Goal: Task Accomplishment & Management: Complete application form

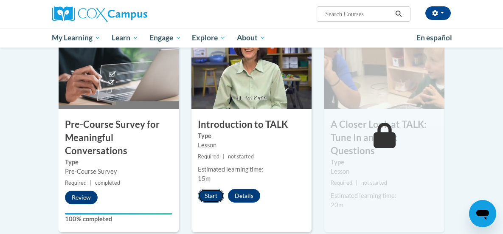
click at [198, 196] on button "Start" at bounding box center [211, 196] width 26 height 14
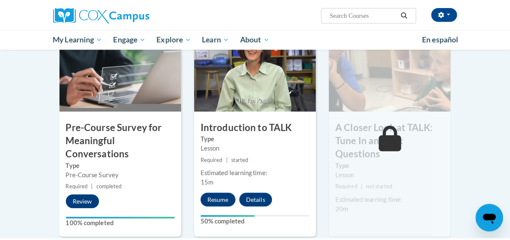
scroll to position [200, 0]
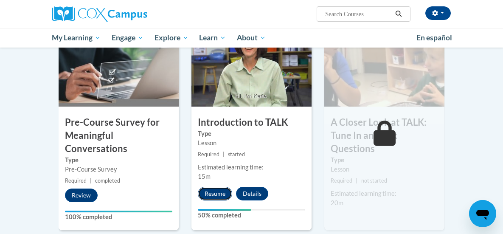
click at [206, 191] on button "Resume" at bounding box center [215, 194] width 34 height 14
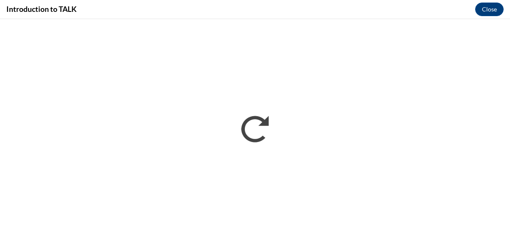
scroll to position [0, 0]
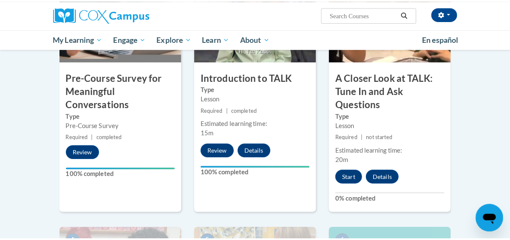
scroll to position [240, 0]
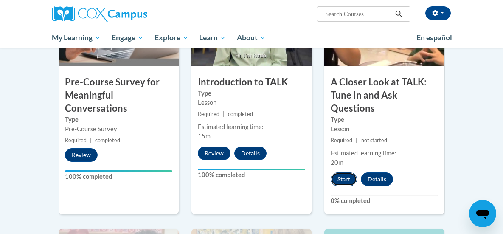
click at [355, 172] on button "Start" at bounding box center [344, 179] width 26 height 14
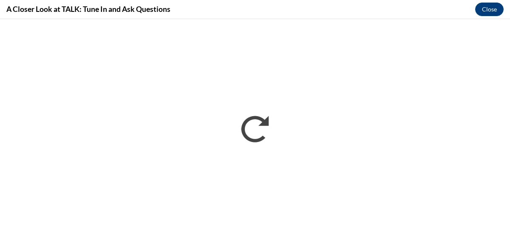
scroll to position [0, 0]
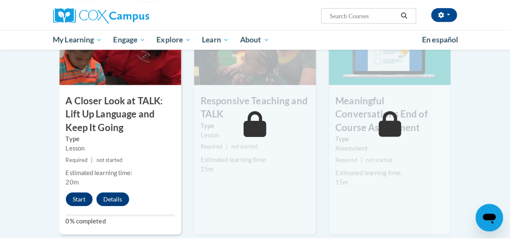
scroll to position [473, 0]
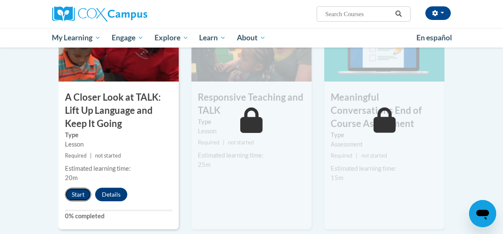
click at [65, 188] on button "Start" at bounding box center [78, 195] width 26 height 14
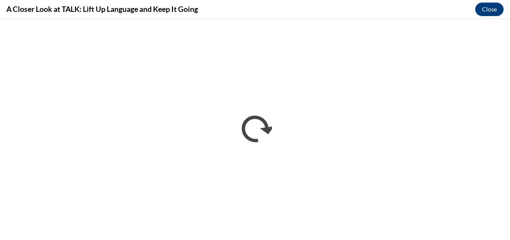
scroll to position [0, 0]
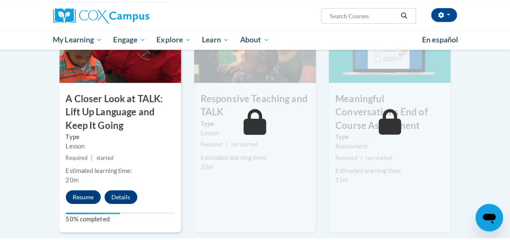
scroll to position [474, 0]
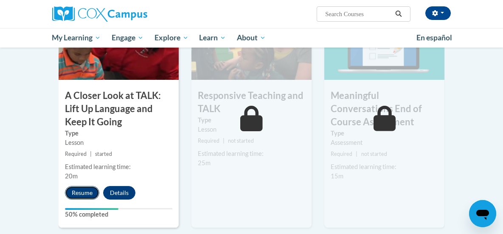
click at [65, 186] on button "Resume" at bounding box center [82, 193] width 34 height 14
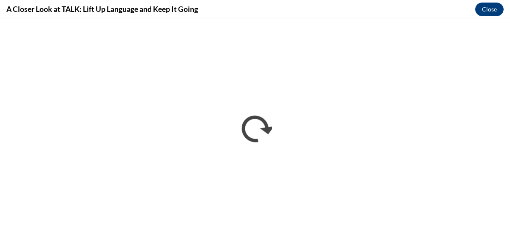
scroll to position [0, 0]
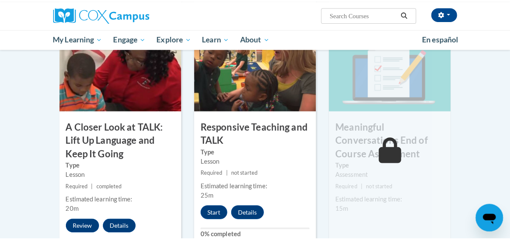
scroll to position [479, 0]
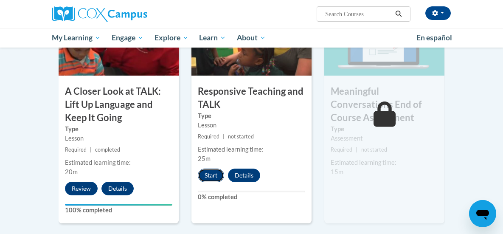
click at [198, 169] on button "Start" at bounding box center [211, 176] width 26 height 14
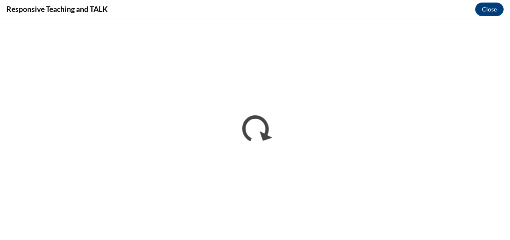
scroll to position [0, 0]
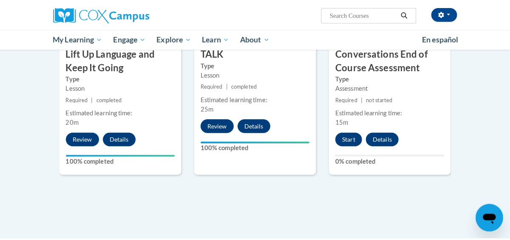
scroll to position [541, 0]
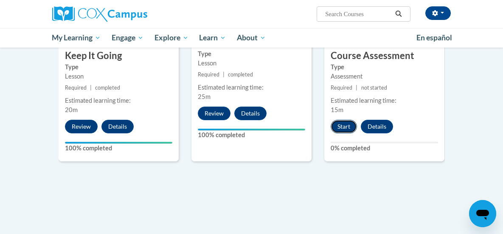
click at [357, 120] on button "Start" at bounding box center [344, 127] width 26 height 14
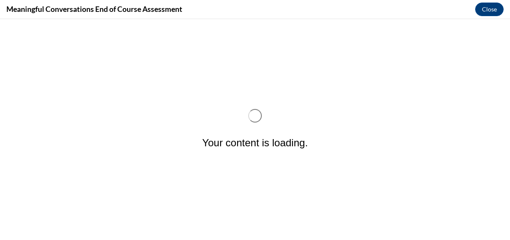
scroll to position [0, 0]
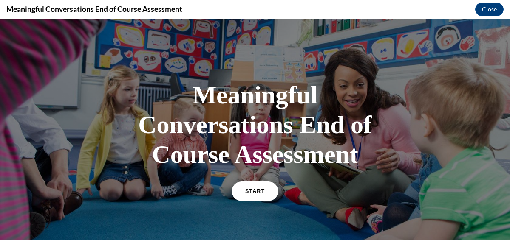
click at [251, 191] on span "START" at bounding box center [255, 192] width 20 height 6
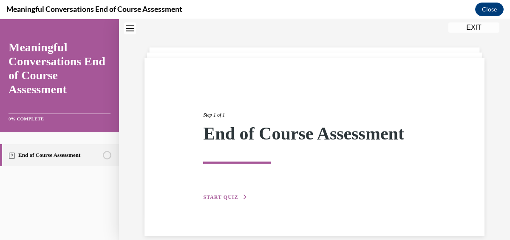
scroll to position [39, 0]
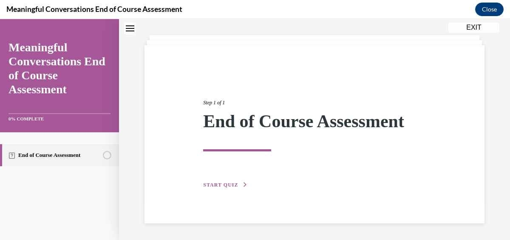
click at [221, 184] on span "START QUIZ" at bounding box center [220, 185] width 35 height 6
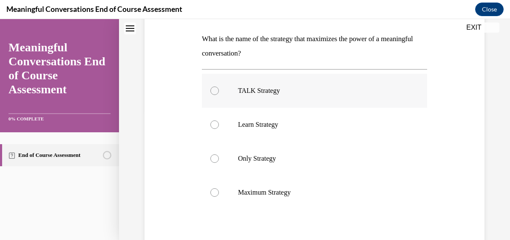
scroll to position [129, 0]
click at [208, 93] on label "TALK Strategy" at bounding box center [314, 92] width 225 height 34
click at [210, 93] on input "TALK Strategy" at bounding box center [214, 91] width 8 height 8
radio input "true"
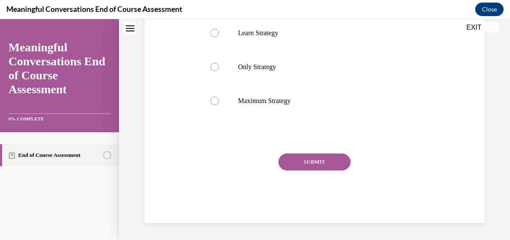
click at [302, 165] on button "SUBMIT" at bounding box center [314, 162] width 72 height 17
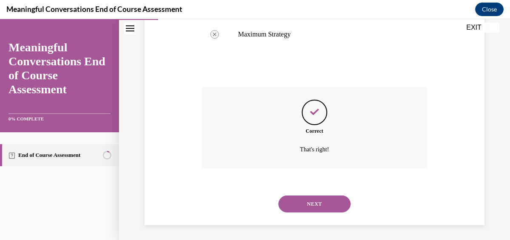
scroll to position [288, 0]
click at [299, 200] on button "NEXT" at bounding box center [314, 204] width 72 height 17
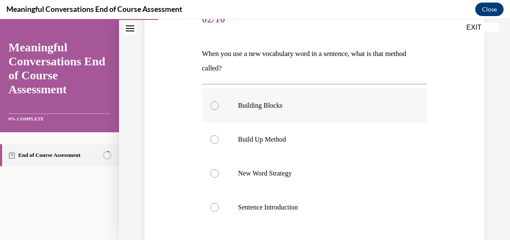
scroll to position [121, 0]
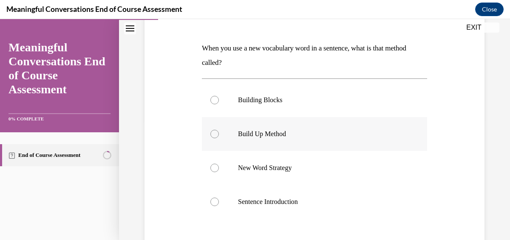
click at [212, 136] on div at bounding box center [214, 134] width 8 height 8
click at [212, 136] on input "Build Up Method" at bounding box center [214, 134] width 8 height 8
radio input "true"
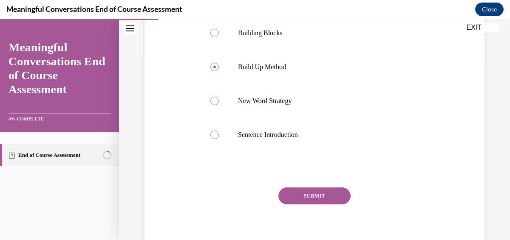
click at [306, 200] on button "SUBMIT" at bounding box center [314, 196] width 72 height 17
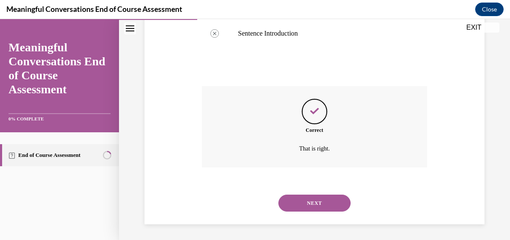
scroll to position [291, 0]
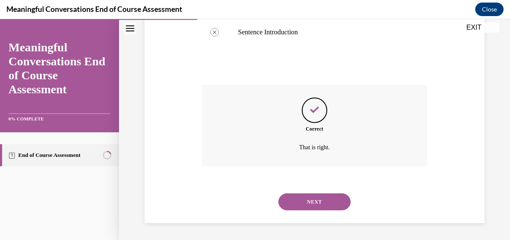
click at [306, 200] on button "NEXT" at bounding box center [314, 202] width 72 height 17
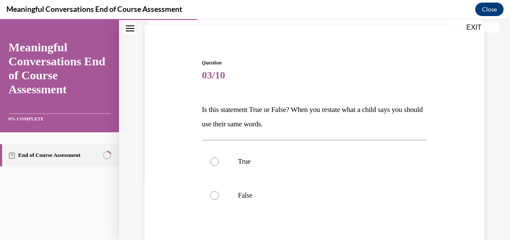
scroll to position [63, 0]
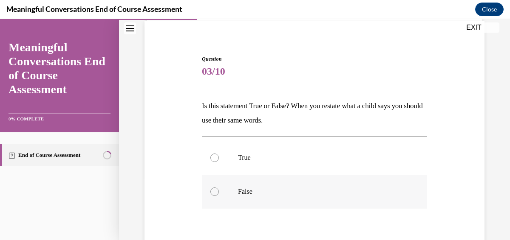
click at [214, 190] on div at bounding box center [214, 192] width 8 height 8
click at [214, 190] on input "False" at bounding box center [214, 192] width 8 height 8
radio input "true"
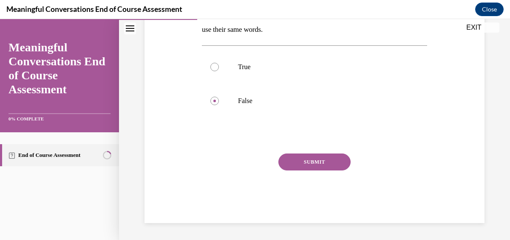
click at [310, 162] on button "SUBMIT" at bounding box center [314, 162] width 72 height 17
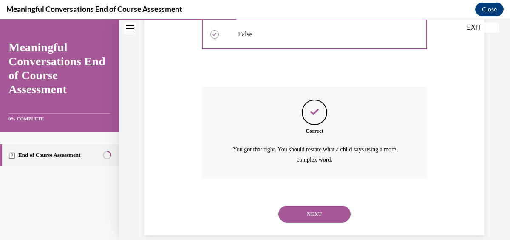
scroll to position [232, 0]
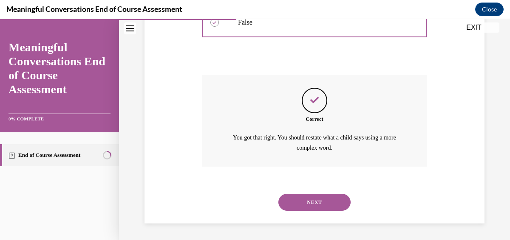
click at [309, 199] on button "NEXT" at bounding box center [314, 202] width 72 height 17
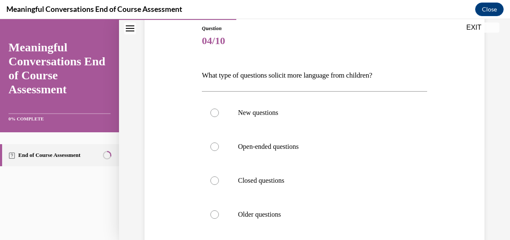
scroll to position [96, 0]
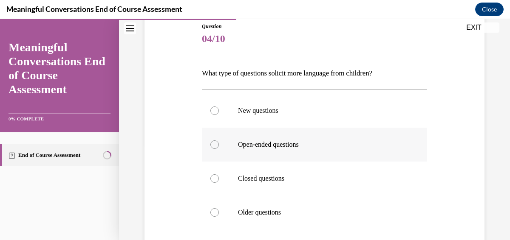
click at [217, 146] on div at bounding box center [214, 145] width 8 height 8
click at [217, 146] on input "Open-ended questions" at bounding box center [214, 145] width 8 height 8
radio input "true"
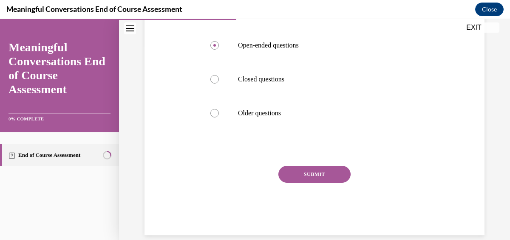
click at [297, 174] on button "SUBMIT" at bounding box center [314, 174] width 72 height 17
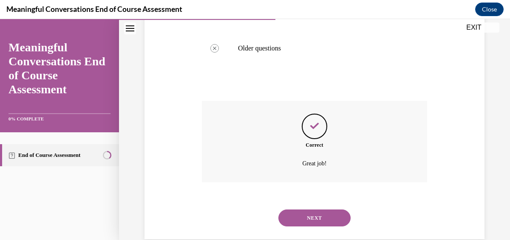
scroll to position [276, 0]
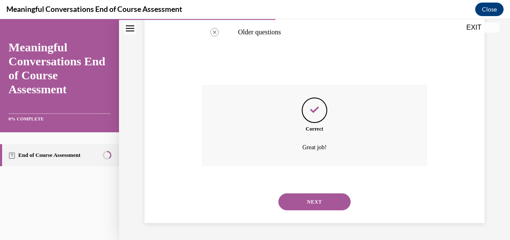
click at [302, 203] on button "NEXT" at bounding box center [314, 202] width 72 height 17
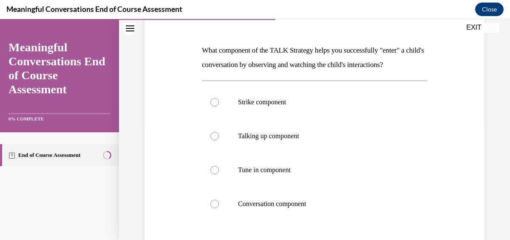
scroll to position [121, 0]
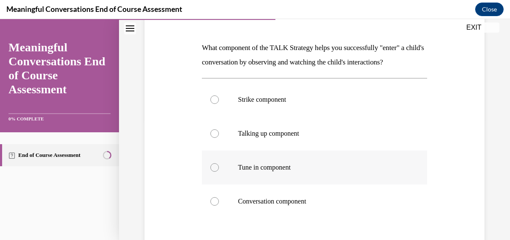
click at [211, 168] on div at bounding box center [214, 168] width 8 height 8
click at [211, 168] on input "Tune in component" at bounding box center [214, 168] width 8 height 8
radio input "true"
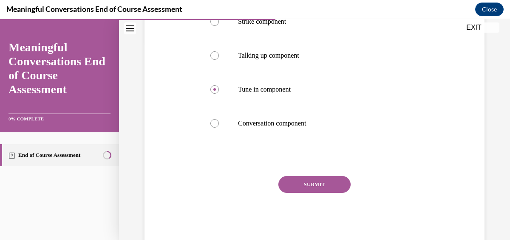
click at [300, 187] on button "SUBMIT" at bounding box center [314, 184] width 72 height 17
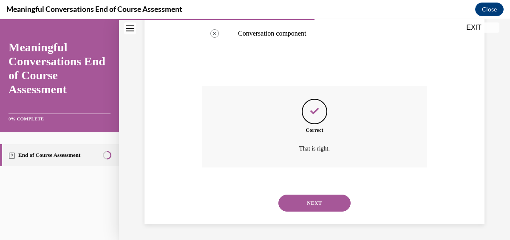
scroll to position [291, 0]
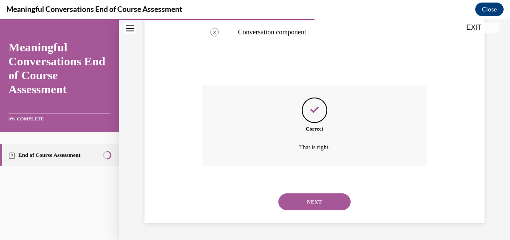
click at [300, 205] on button "NEXT" at bounding box center [314, 202] width 72 height 17
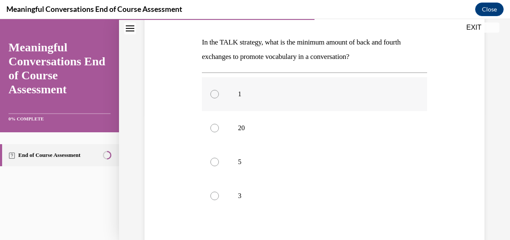
scroll to position [125, 0]
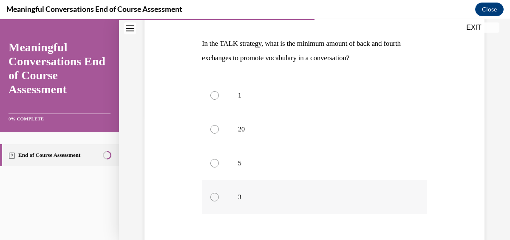
click at [255, 191] on label "3" at bounding box center [314, 198] width 225 height 34
click at [219, 193] on input "3" at bounding box center [214, 197] width 8 height 8
radio input "true"
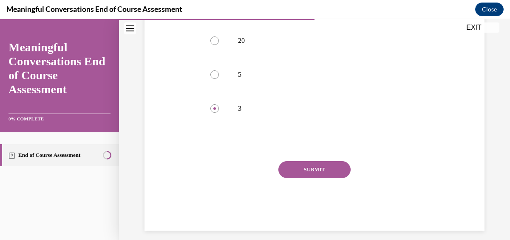
click at [282, 176] on button "SUBMIT" at bounding box center [314, 169] width 72 height 17
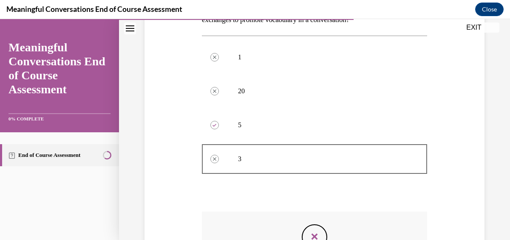
scroll to position [158, 0]
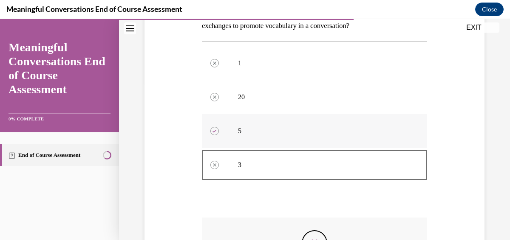
click at [294, 136] on label "5" at bounding box center [314, 131] width 225 height 34
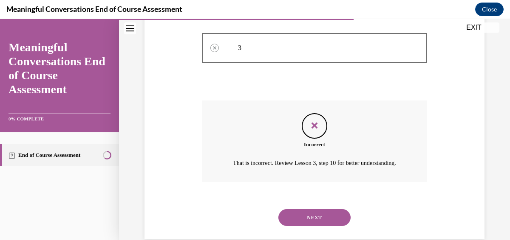
scroll to position [276, 0]
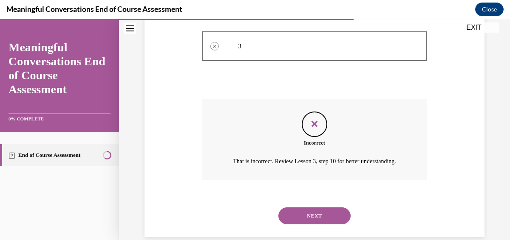
click at [299, 225] on button "NEXT" at bounding box center [314, 216] width 72 height 17
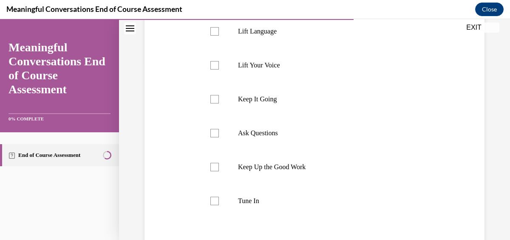
scroll to position [173, 0]
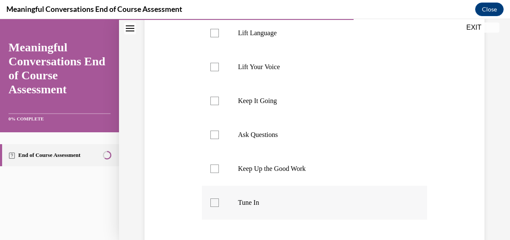
click at [215, 203] on div at bounding box center [214, 203] width 8 height 8
click at [215, 203] on input "Tune In" at bounding box center [214, 203] width 8 height 8
checkbox input "true"
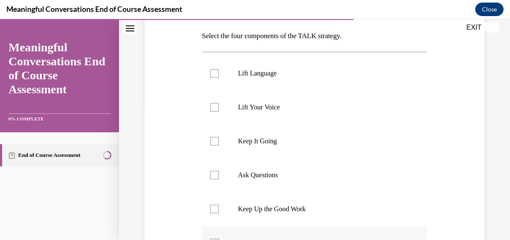
scroll to position [130, 0]
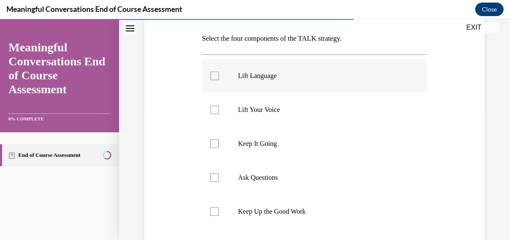
click at [215, 80] on label "Lift Language" at bounding box center [314, 76] width 225 height 34
click at [215, 80] on input "Lift Language" at bounding box center [214, 76] width 8 height 8
checkbox input "true"
click at [210, 178] on div at bounding box center [214, 178] width 8 height 8
click at [210, 178] on input "Ask Questions" at bounding box center [214, 178] width 8 height 8
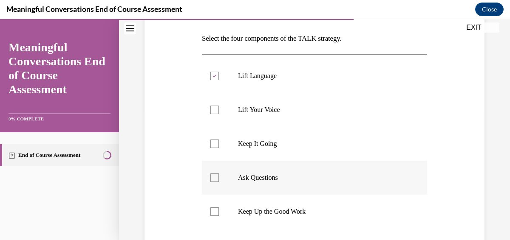
checkbox input "true"
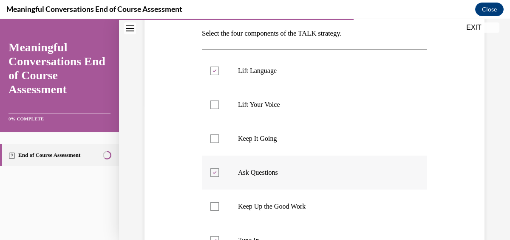
scroll to position [136, 0]
click at [213, 140] on div at bounding box center [214, 138] width 8 height 8
click at [213, 140] on input "Keep It Going" at bounding box center [214, 138] width 8 height 8
checkbox input "true"
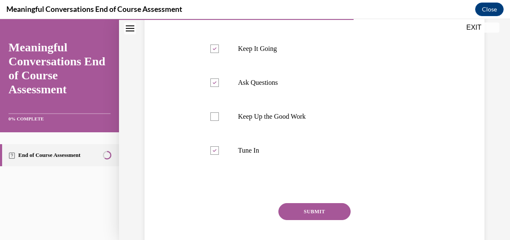
click at [301, 210] on button "SUBMIT" at bounding box center [314, 211] width 72 height 17
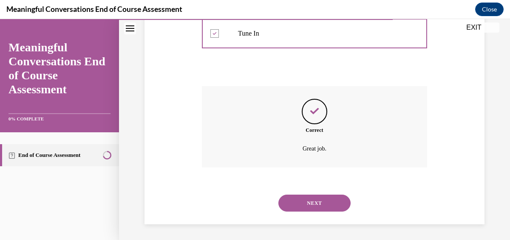
scroll to position [344, 0]
click at [302, 202] on button "NEXT" at bounding box center [314, 202] width 72 height 17
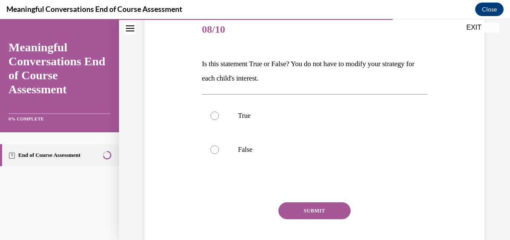
scroll to position [106, 0]
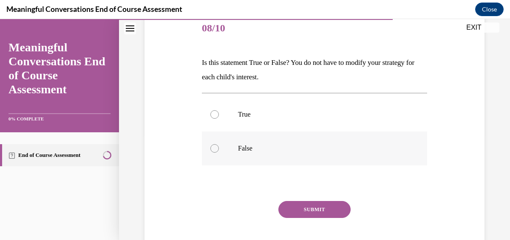
click at [214, 144] on div at bounding box center [214, 148] width 8 height 8
click at [214, 144] on input "False" at bounding box center [214, 148] width 8 height 8
radio input "true"
click at [308, 212] on button "SUBMIT" at bounding box center [314, 209] width 72 height 17
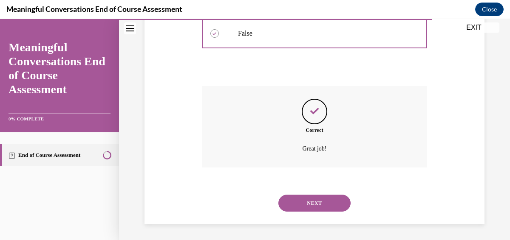
scroll to position [223, 0]
click at [307, 206] on button "NEXT" at bounding box center [314, 202] width 72 height 17
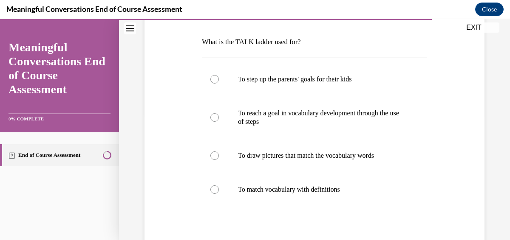
scroll to position [133, 0]
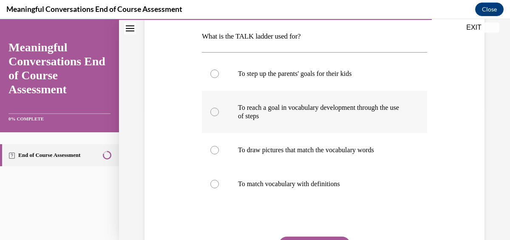
click at [210, 119] on label "To reach a goal in vocabulary development through the use of steps" at bounding box center [314, 112] width 225 height 42
click at [210, 116] on input "To reach a goal in vocabulary development through the use of steps" at bounding box center [214, 112] width 8 height 8
radio input "true"
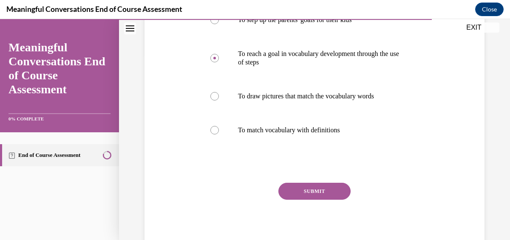
click at [309, 194] on button "SUBMIT" at bounding box center [314, 191] width 72 height 17
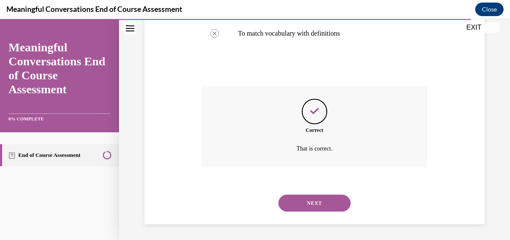
scroll to position [285, 0]
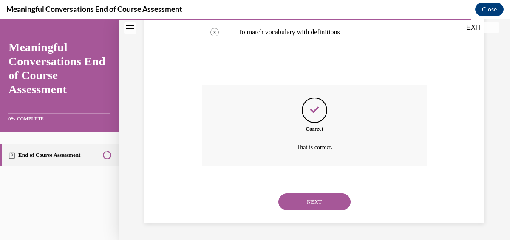
click at [308, 199] on button "NEXT" at bounding box center [314, 202] width 72 height 17
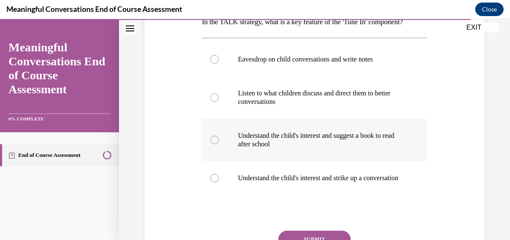
scroll to position [148, 0]
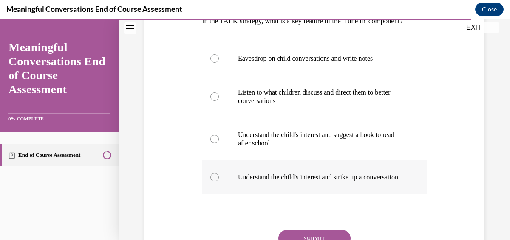
click at [210, 182] on div at bounding box center [214, 177] width 8 height 8
click at [210, 182] on input "Understand the child's interest and strike up a conversation" at bounding box center [214, 177] width 8 height 8
radio input "true"
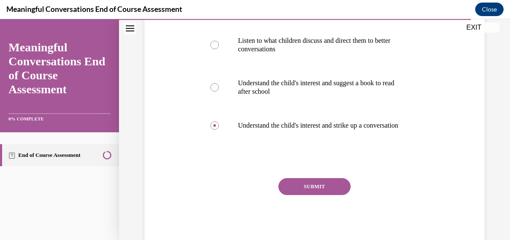
click at [290, 195] on button "SUBMIT" at bounding box center [314, 186] width 72 height 17
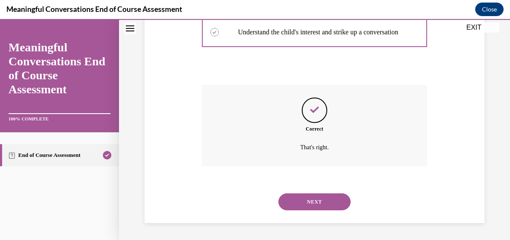
scroll to position [302, 0]
click at [292, 203] on button "NEXT" at bounding box center [314, 202] width 72 height 17
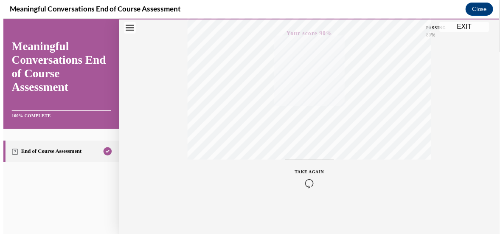
scroll to position [213, 0]
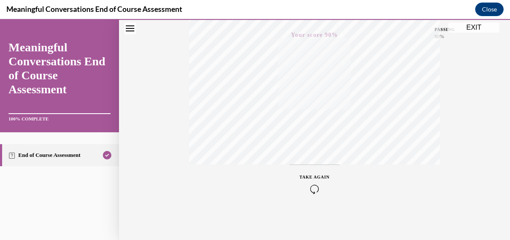
click at [477, 28] on button "EXIT" at bounding box center [473, 28] width 51 height 10
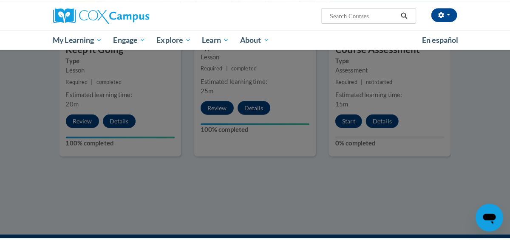
scroll to position [553, 0]
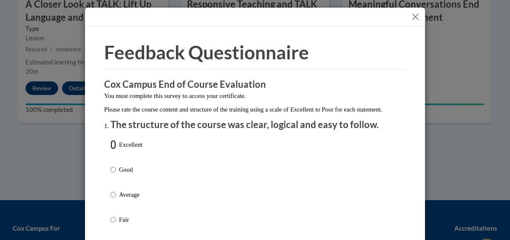
click at [113, 149] on input "Excellent" at bounding box center [113, 144] width 6 height 9
radio input "true"
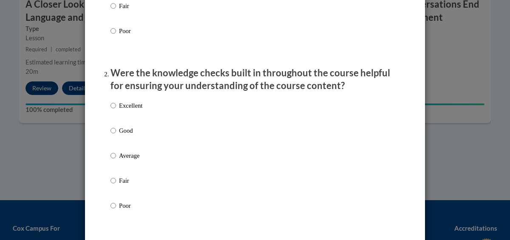
scroll to position [216, 0]
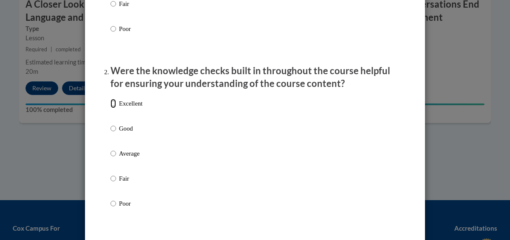
click at [110, 108] on input "Excellent" at bounding box center [113, 103] width 6 height 9
radio input "true"
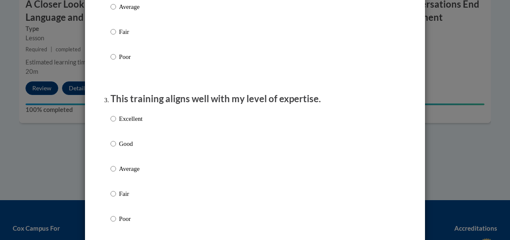
scroll to position [367, 0]
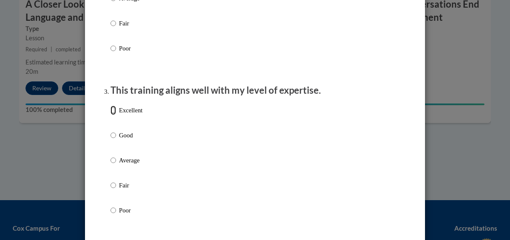
click at [110, 115] on input "Excellent" at bounding box center [113, 110] width 6 height 9
radio input "true"
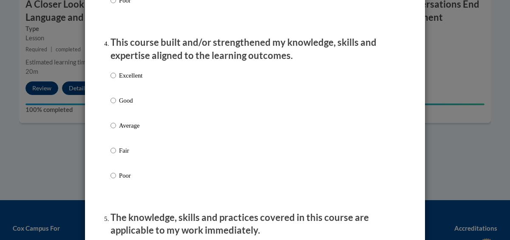
scroll to position [589, 0]
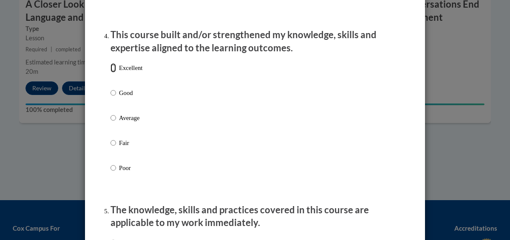
click at [112, 73] on input "Excellent" at bounding box center [113, 67] width 6 height 9
radio input "true"
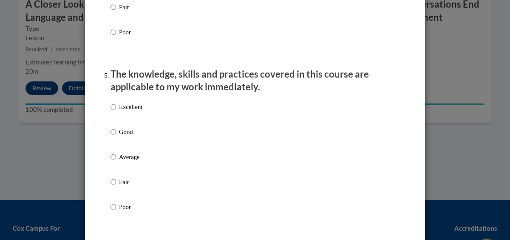
scroll to position [733, 0]
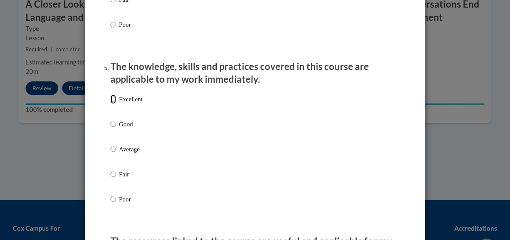
click at [110, 104] on input "Excellent" at bounding box center [113, 99] width 6 height 9
radio input "true"
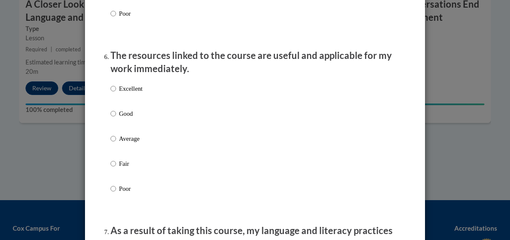
scroll to position [920, 0]
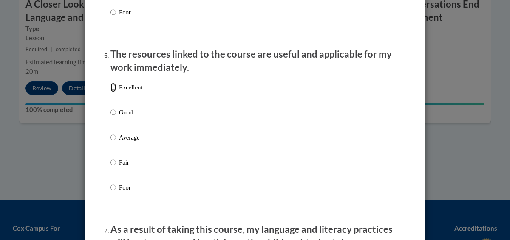
click at [112, 92] on input "Excellent" at bounding box center [113, 87] width 6 height 9
radio input "true"
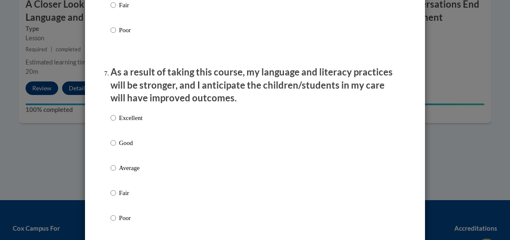
scroll to position [1095, 0]
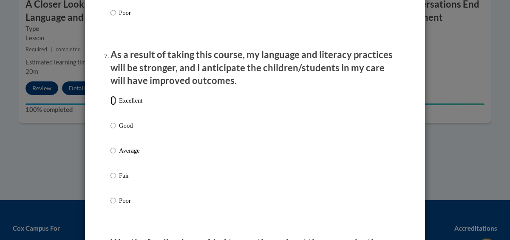
click at [110, 105] on input "Excellent" at bounding box center [113, 100] width 6 height 9
radio input "true"
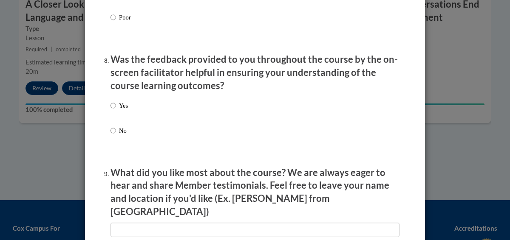
scroll to position [1283, 0]
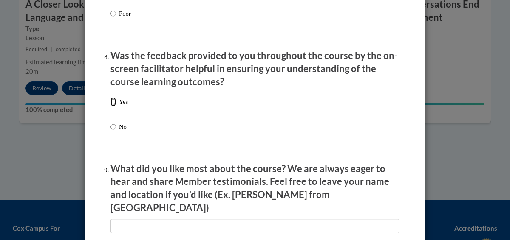
click at [110, 107] on input "Yes" at bounding box center [113, 101] width 6 height 9
radio input "true"
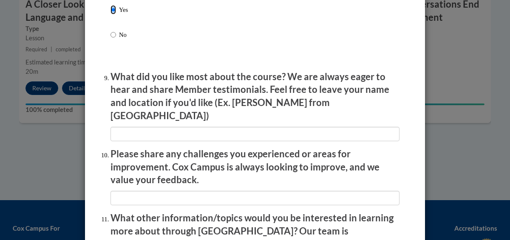
scroll to position [1377, 0]
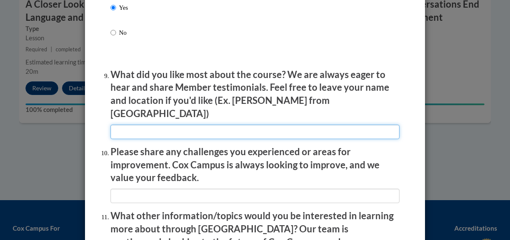
click at [126, 128] on input "textbox" at bounding box center [254, 132] width 289 height 14
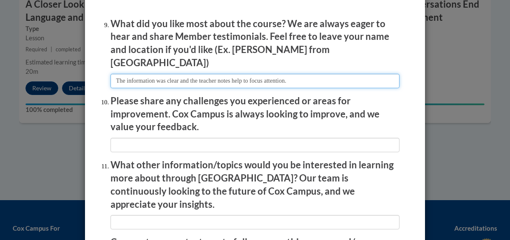
scroll to position [1433, 0]
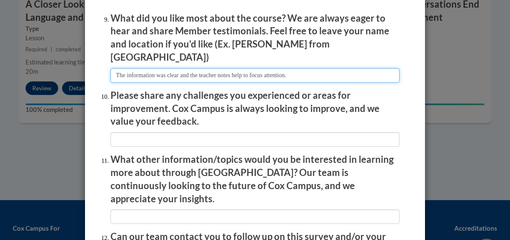
type input "The information was clear and the teacher notes help to focus attention."
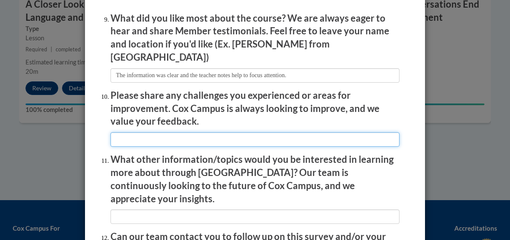
click at [118, 136] on input "textbox" at bounding box center [254, 140] width 289 height 14
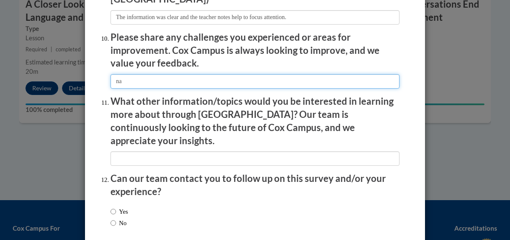
scroll to position [1495, 0]
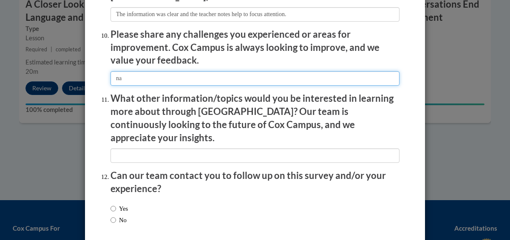
type input "na"
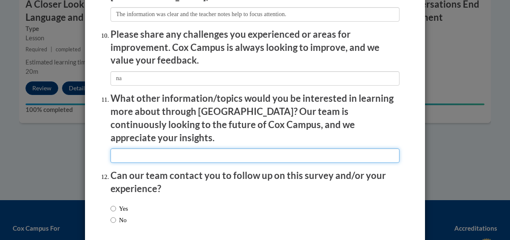
click at [130, 149] on input "textbox" at bounding box center [254, 156] width 289 height 14
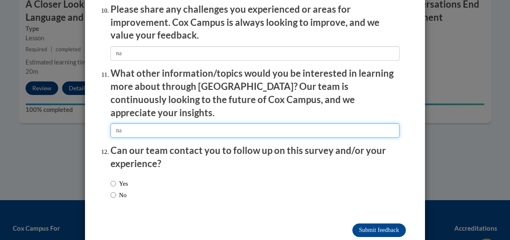
scroll to position [1526, 0]
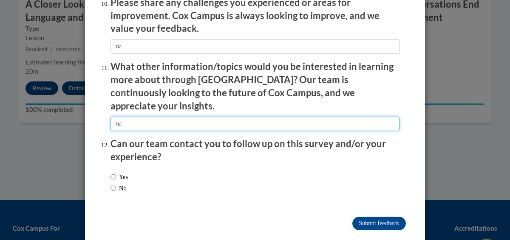
type input "na"
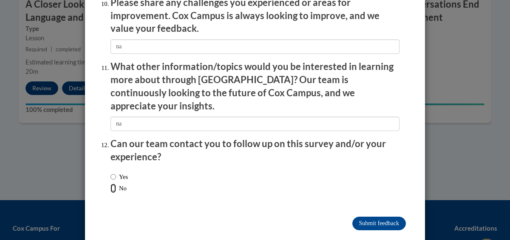
click at [111, 184] on input "No" at bounding box center [113, 188] width 6 height 9
radio input "true"
click at [376, 217] on input "Submit feedback" at bounding box center [379, 224] width 54 height 14
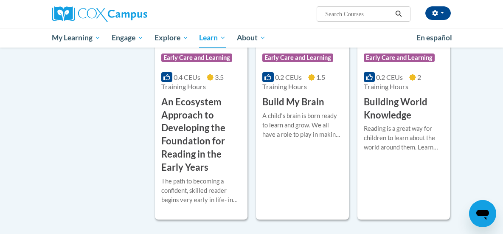
scroll to position [289, 0]
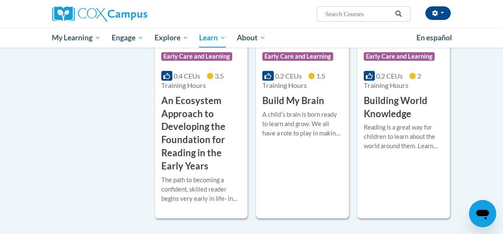
click at [296, 107] on h3 "Build My Brain" at bounding box center [293, 100] width 62 height 13
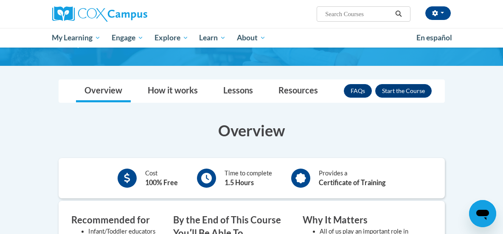
scroll to position [93, 0]
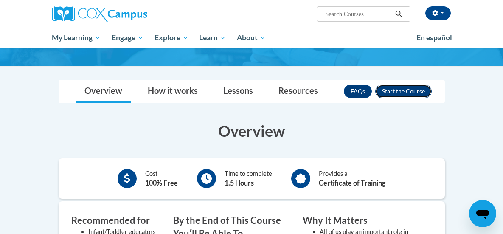
click at [432, 90] on button "Enroll" at bounding box center [403, 92] width 56 height 14
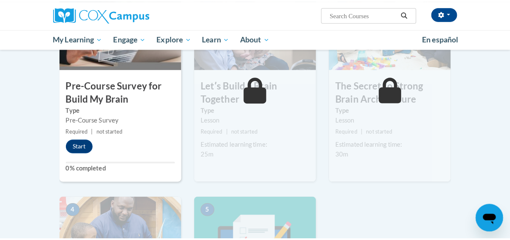
scroll to position [258, 0]
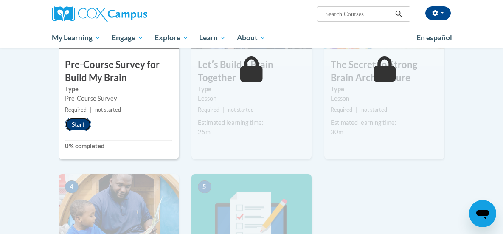
click at [65, 121] on button "Start" at bounding box center [78, 125] width 26 height 14
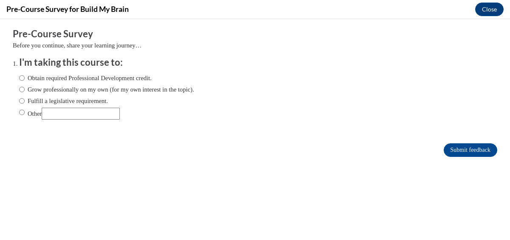
scroll to position [0, 0]
click at [19, 79] on input "Obtain required Professional Development credit." at bounding box center [22, 77] width 6 height 9
radio input "true"
click at [446, 153] on input "Submit feedback" at bounding box center [470, 151] width 54 height 14
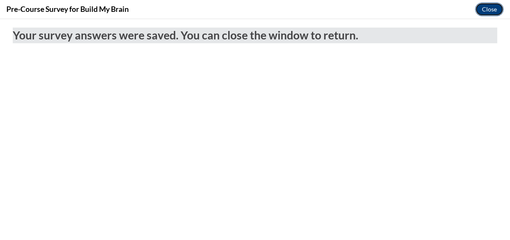
click at [492, 10] on button "Close" at bounding box center [489, 10] width 28 height 14
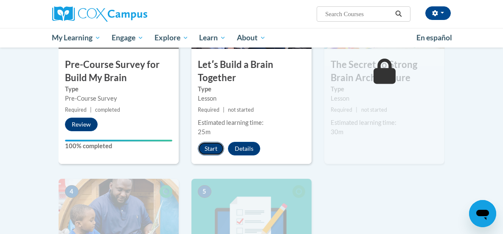
click at [198, 142] on button "Start" at bounding box center [211, 149] width 26 height 14
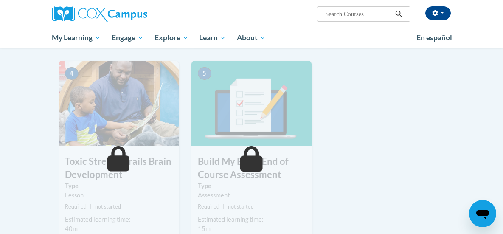
scroll to position [387, 0]
